Goal: Contribute content: Add original content to the website for others to see

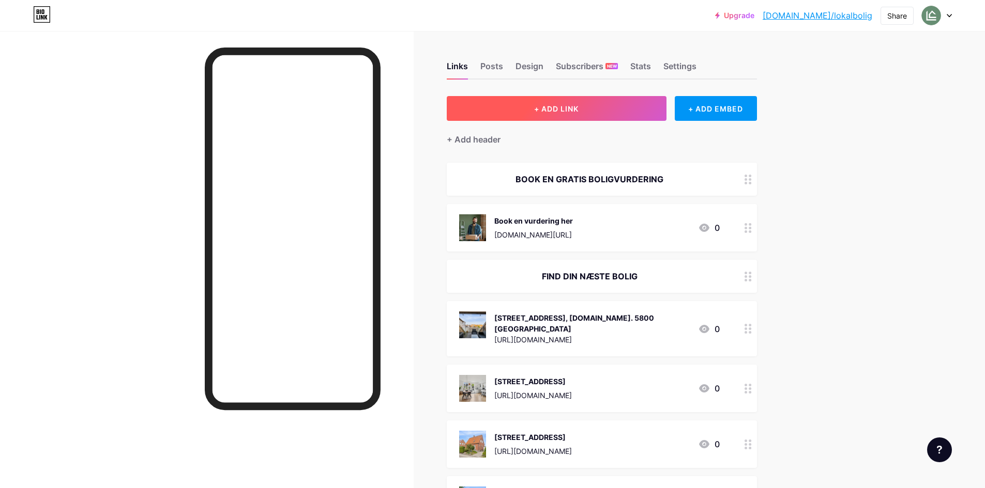
click at [538, 106] on span "+ ADD LINK" at bounding box center [556, 108] width 44 height 9
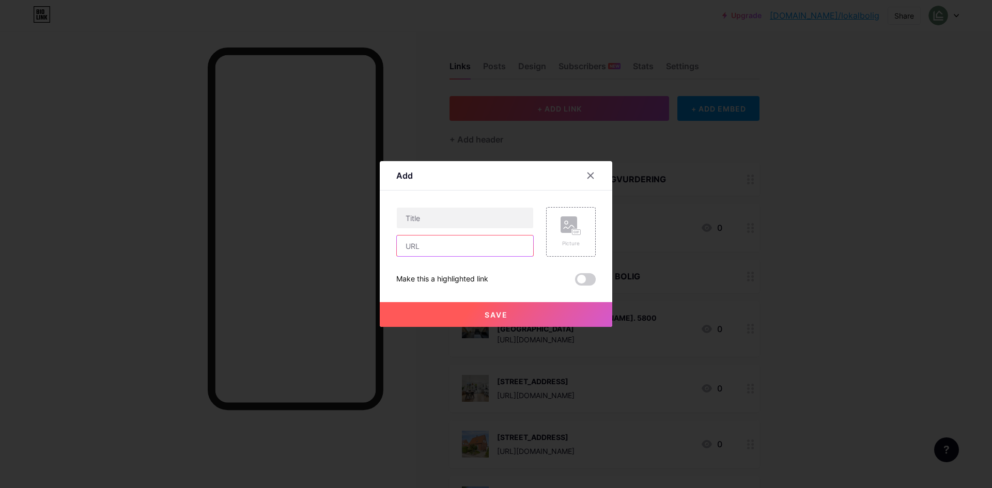
click at [428, 242] on input "text" at bounding box center [465, 246] width 136 height 21
paste input "[URL][DOMAIN_NAME]"
type input "[URL][DOMAIN_NAME]"
click at [431, 216] on input "text" at bounding box center [465, 218] width 136 height 21
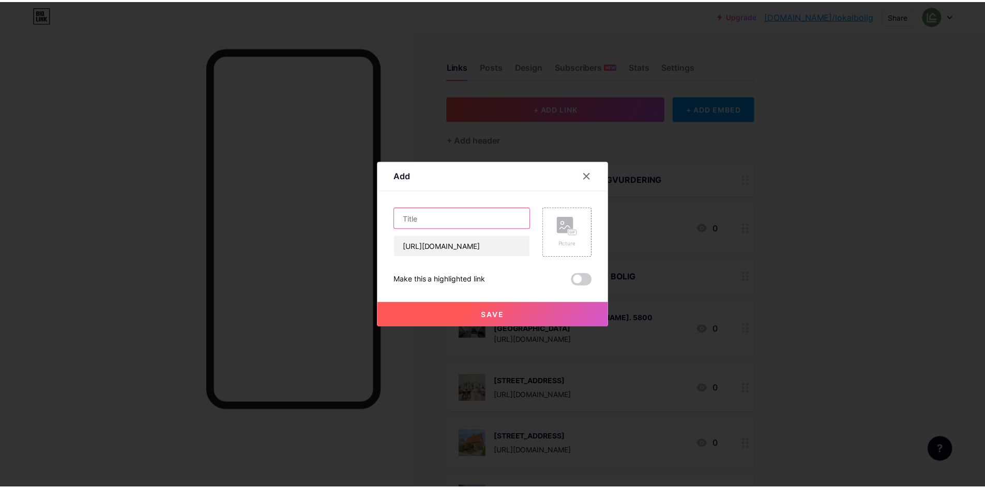
scroll to position [0, 0]
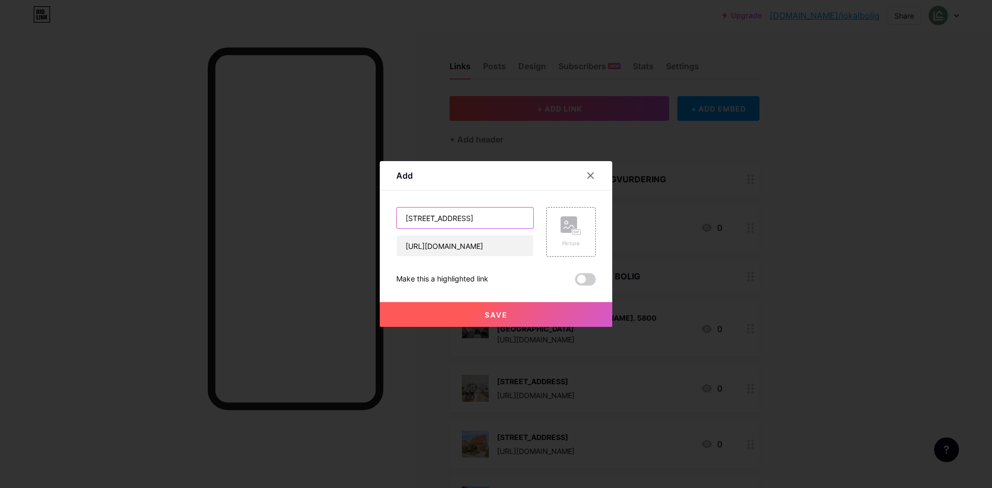
type input "[STREET_ADDRESS]"
click at [561, 235] on icon at bounding box center [571, 226] width 21 height 19
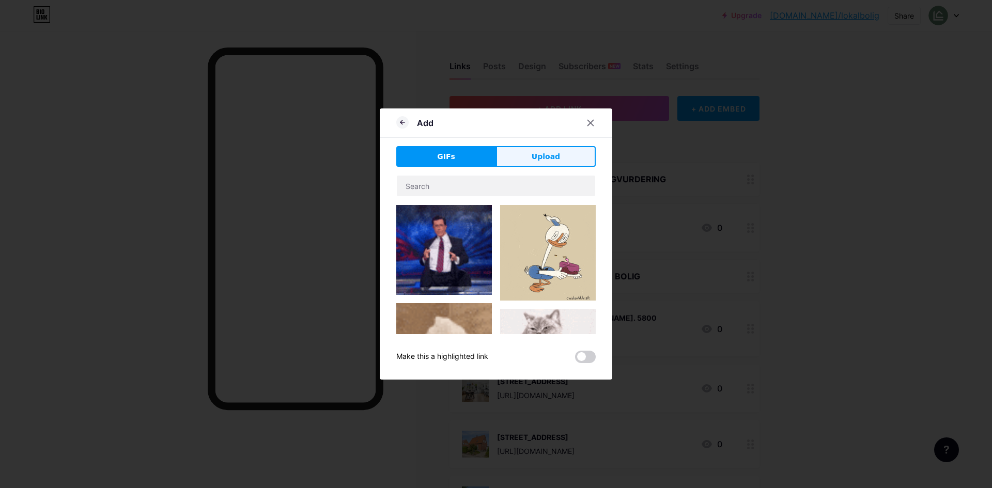
click at [548, 156] on span "Upload" at bounding box center [546, 156] width 28 height 11
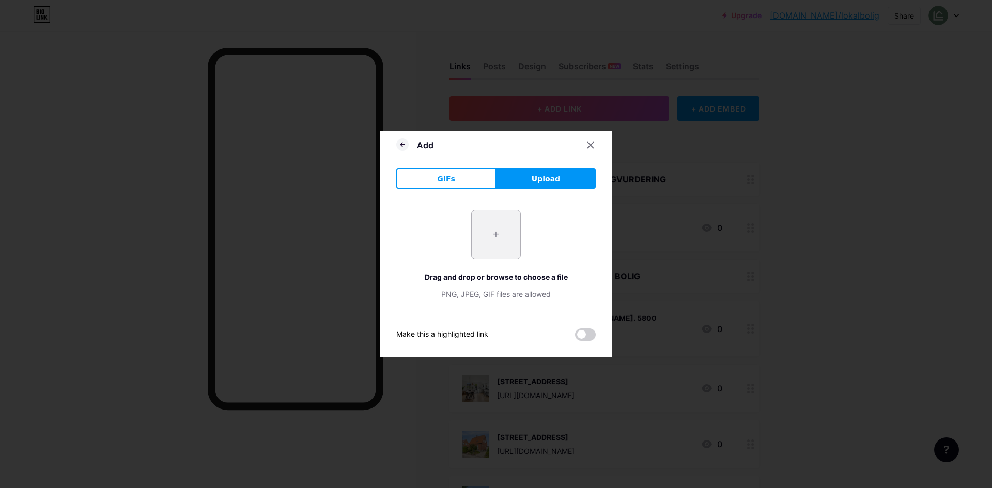
click at [486, 225] on input "file" at bounding box center [496, 234] width 49 height 49
type input "C:\fakepath\DSC00556.webp"
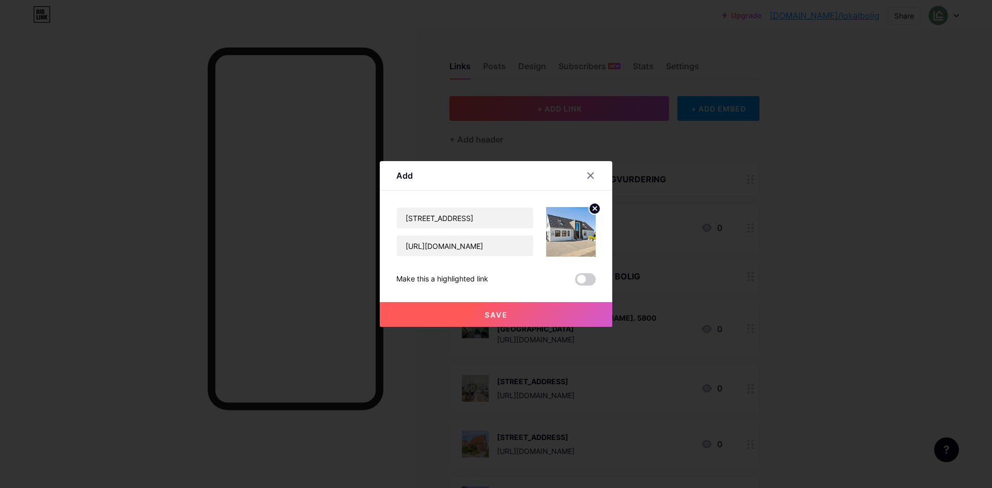
click at [523, 316] on button "Save" at bounding box center [496, 314] width 233 height 25
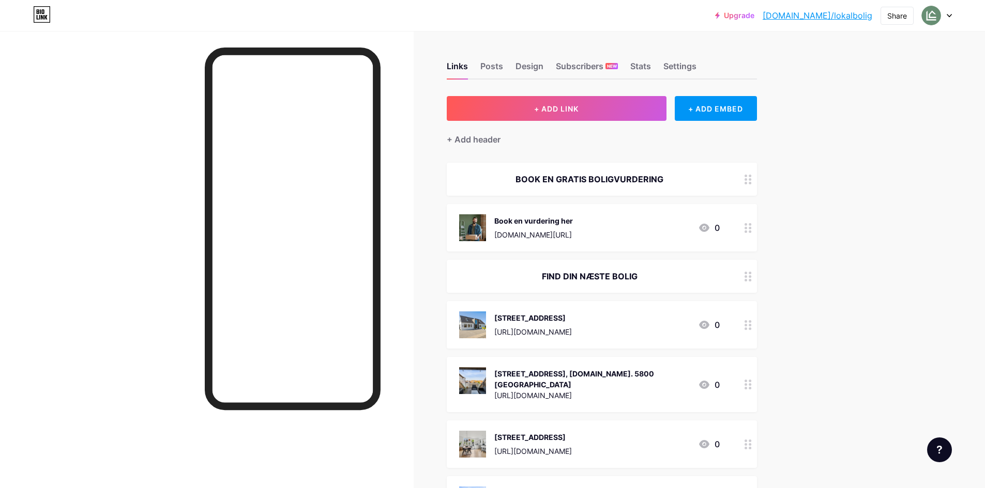
click at [139, 207] on div at bounding box center [206, 275] width 413 height 488
